Goal: Transaction & Acquisition: Purchase product/service

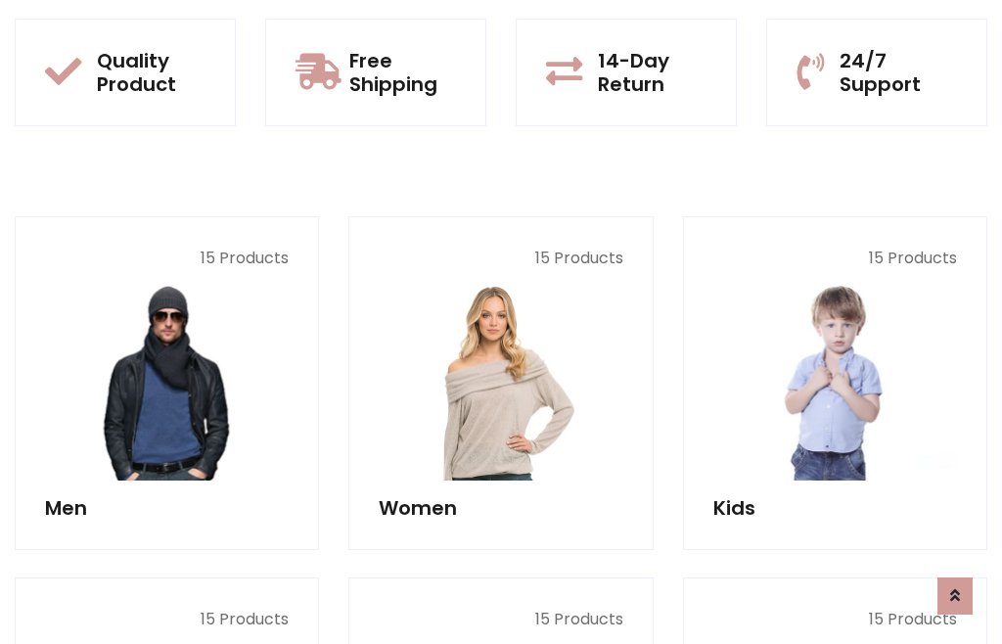
scroll to position [100, 0]
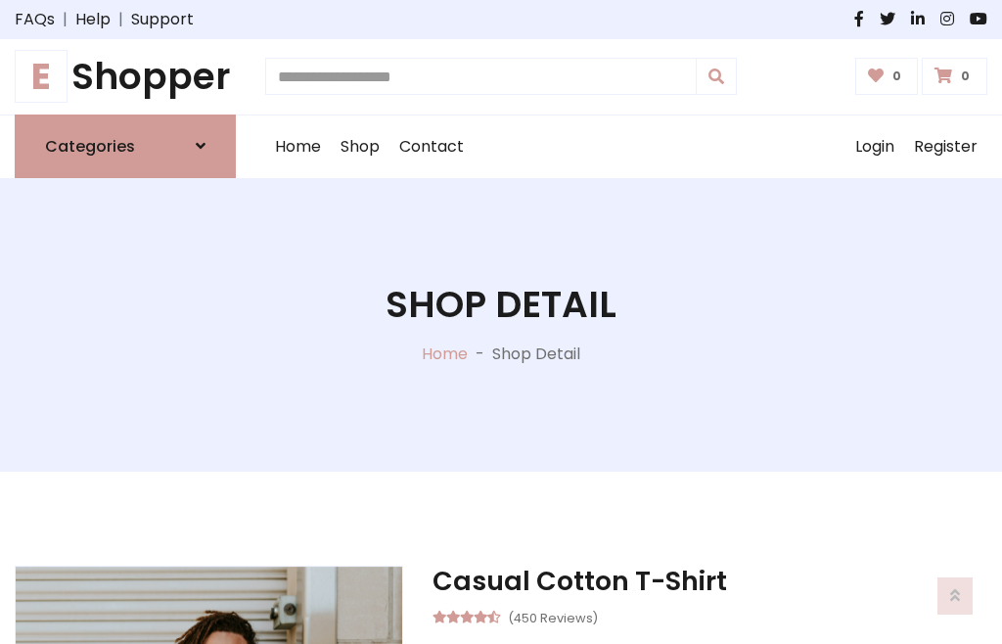
click at [125, 76] on h1 "E Shopper" at bounding box center [125, 77] width 221 height 44
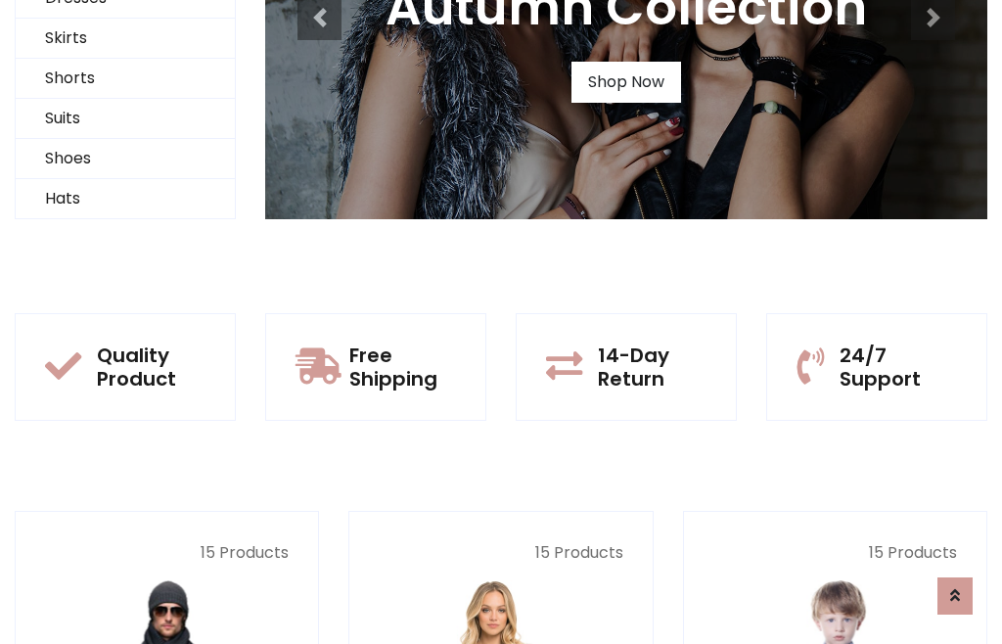
scroll to position [189, 0]
